Goal: Task Accomplishment & Management: Manage account settings

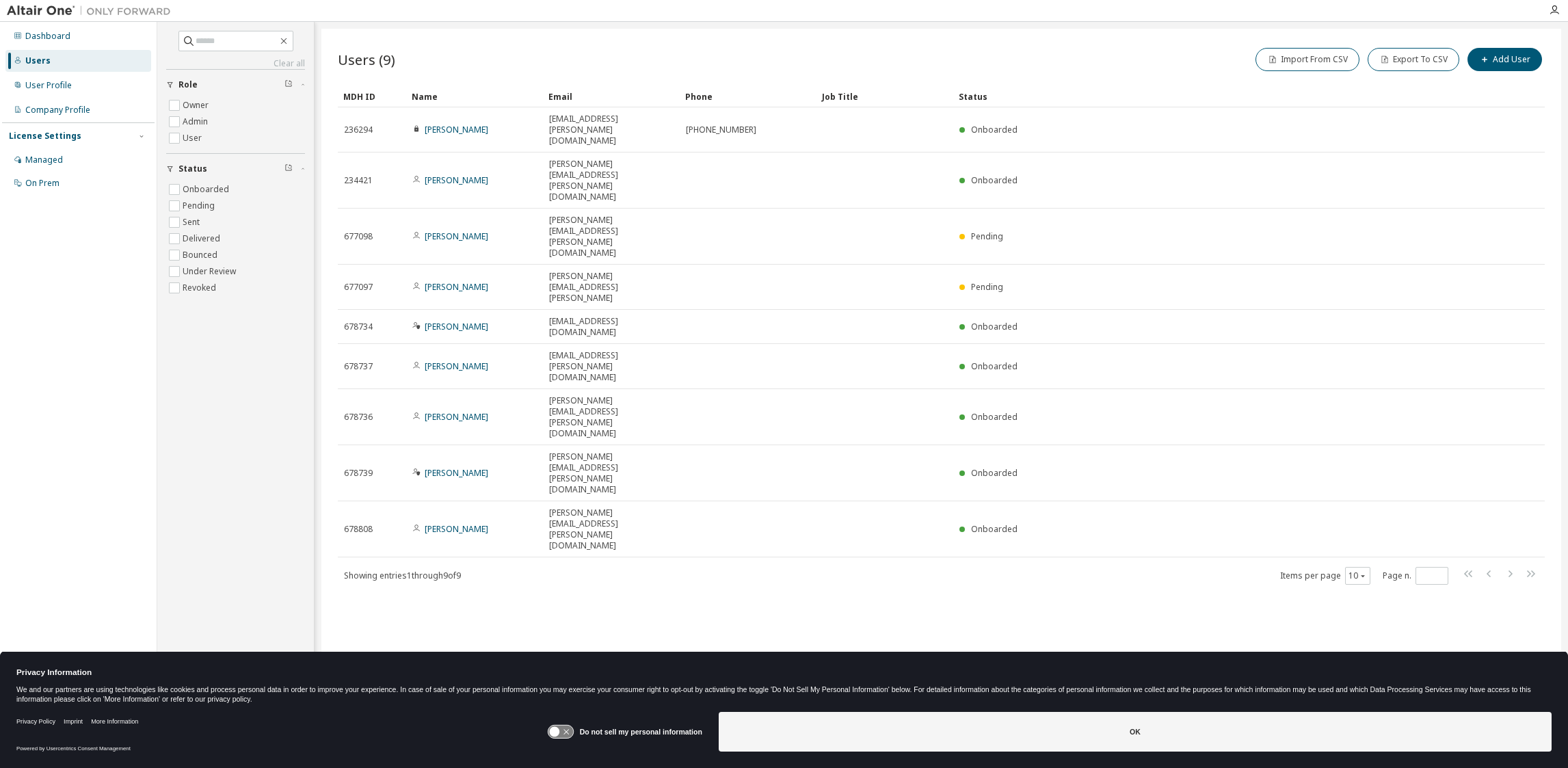
click at [74, 538] on div "Dashboard Users User Profile Company Profile License Settings Managed On Prem" at bounding box center [78, 363] width 152 height 678
